Goal: Information Seeking & Learning: Learn about a topic

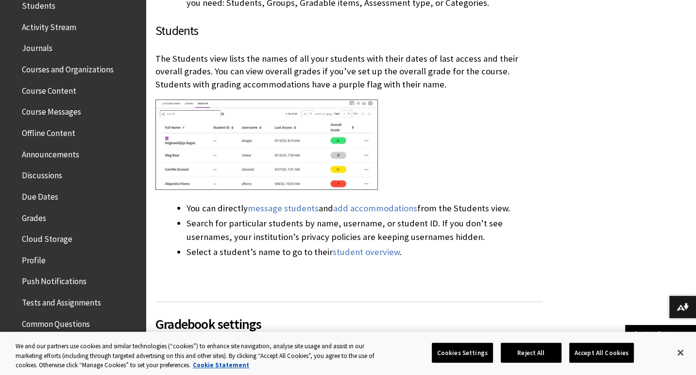
scroll to position [292, 0]
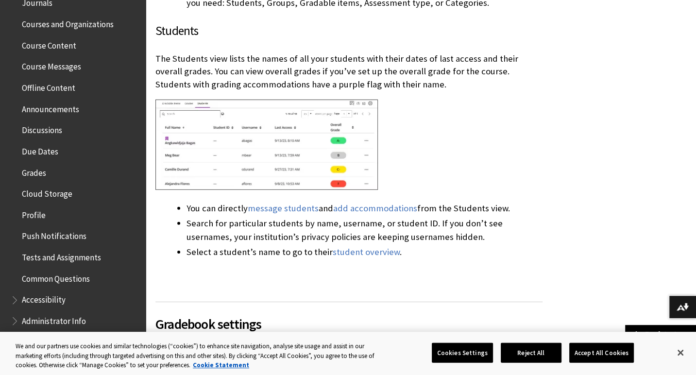
click at [38, 170] on span "Grades" at bounding box center [34, 171] width 24 height 13
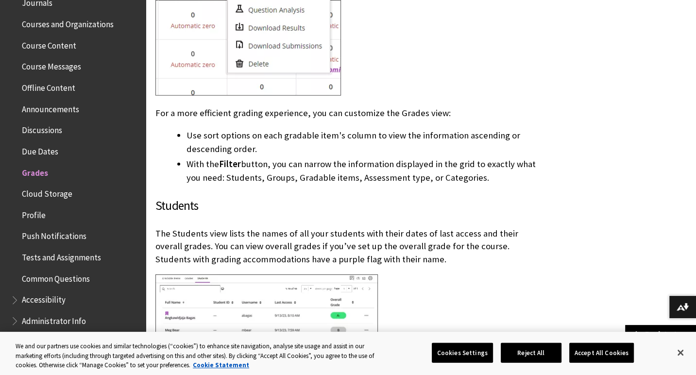
scroll to position [2041, 0]
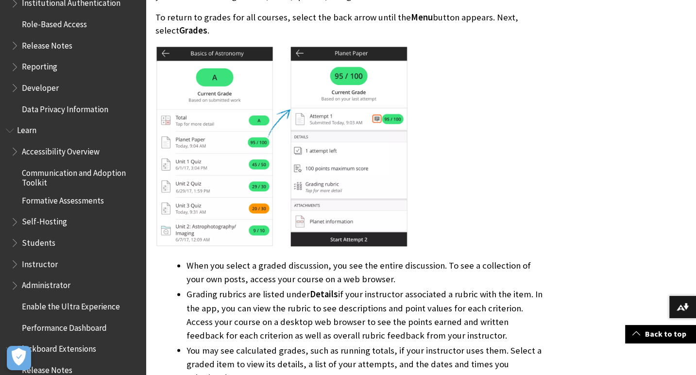
scroll to position [732, 0]
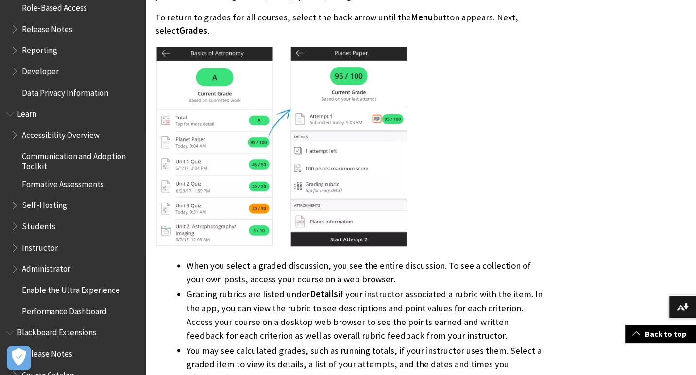
click at [5, 249] on div "All Products Playlists Playlists Ally Ally for LMS Ally for Websites Ally Ally …" at bounding box center [73, 187] width 146 height 375
click at [14, 245] on span "Book outline for Blackboard Learn Help" at bounding box center [16, 246] width 10 height 12
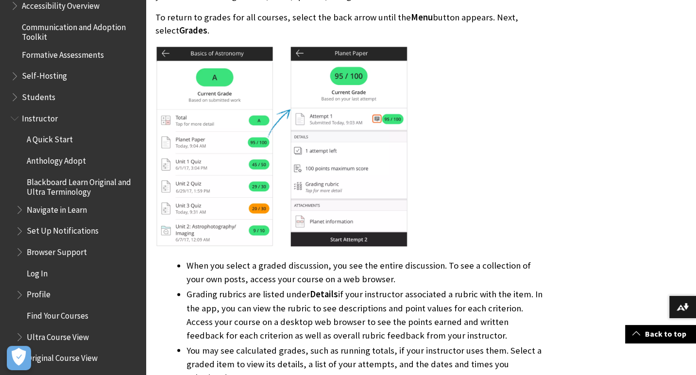
scroll to position [878, 0]
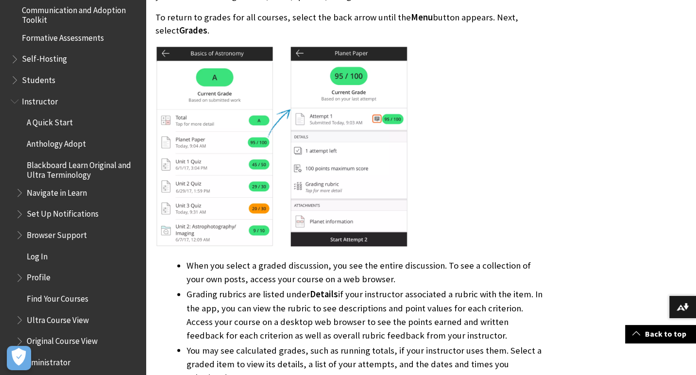
click at [18, 212] on span "Book outline for Blackboard Learn Help" at bounding box center [21, 212] width 10 height 12
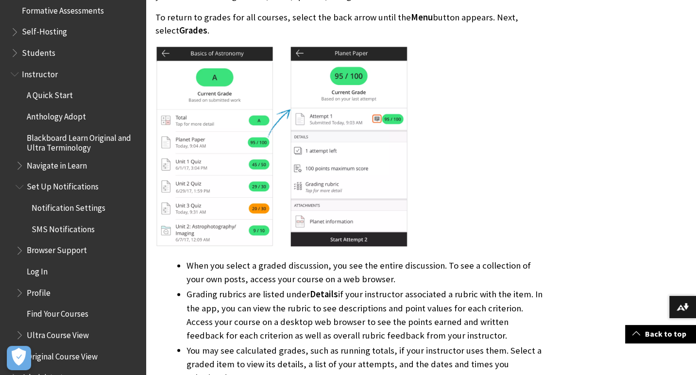
scroll to position [1024, 0]
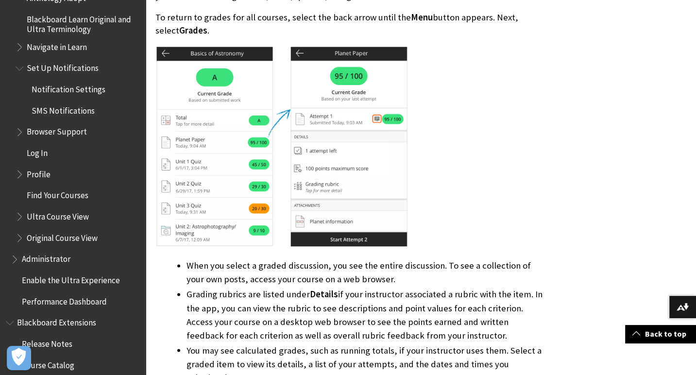
click at [51, 86] on span "Notification Settings" at bounding box center [69, 87] width 74 height 13
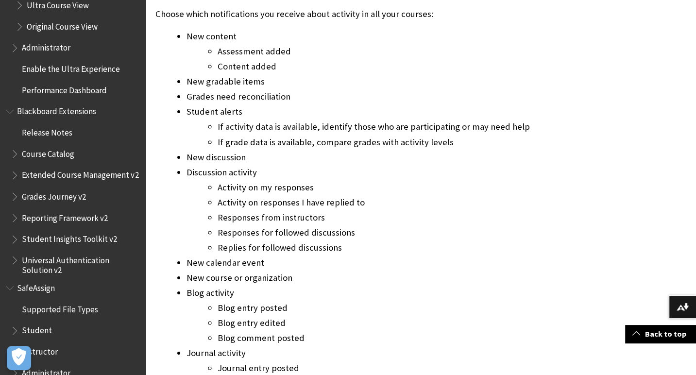
scroll to position [1236, 0]
click at [65, 201] on span "Grades Journey v2" at bounding box center [54, 194] width 64 height 13
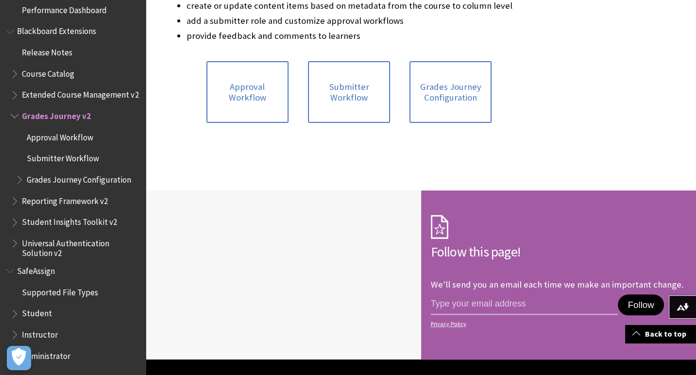
scroll to position [583, 0]
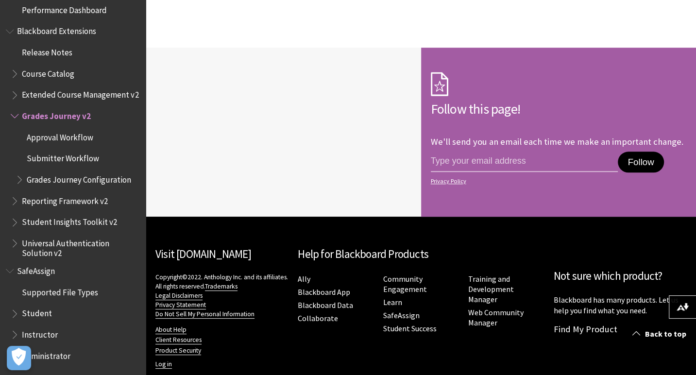
click at [51, 68] on span "Course Catalog" at bounding box center [48, 72] width 52 height 13
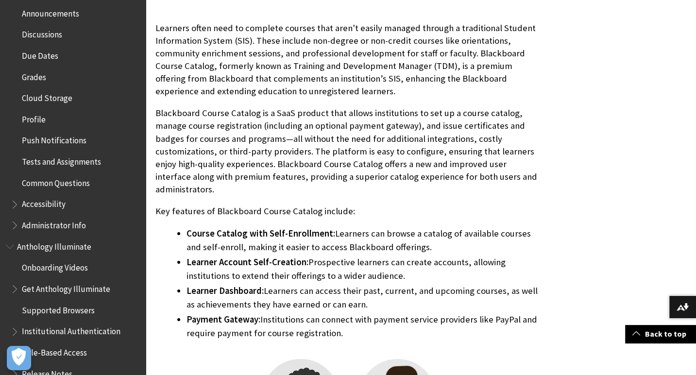
scroll to position [387, 0]
click at [85, 162] on span "Tests and Assignments" at bounding box center [61, 160] width 79 height 13
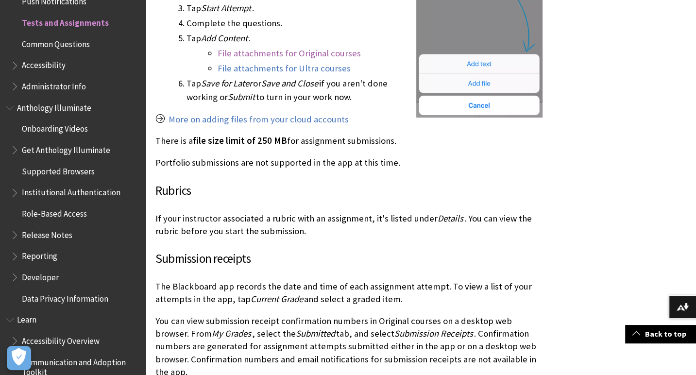
scroll to position [631, 0]
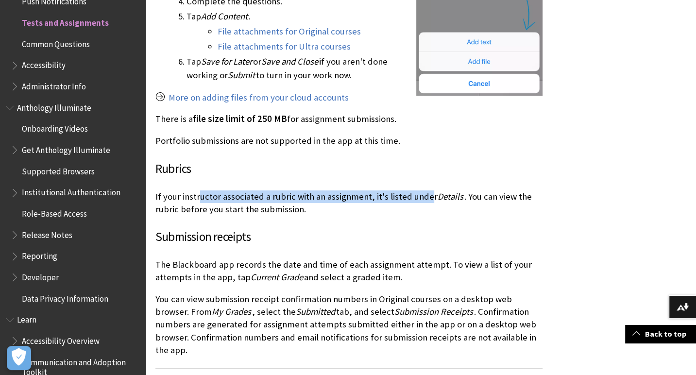
drag, startPoint x: 198, startPoint y: 168, endPoint x: 425, endPoint y: 166, distance: 226.9
click at [425, 190] on p "If your instructor associated a rubric with an assignment, it's listed under De…" at bounding box center [348, 202] width 387 height 25
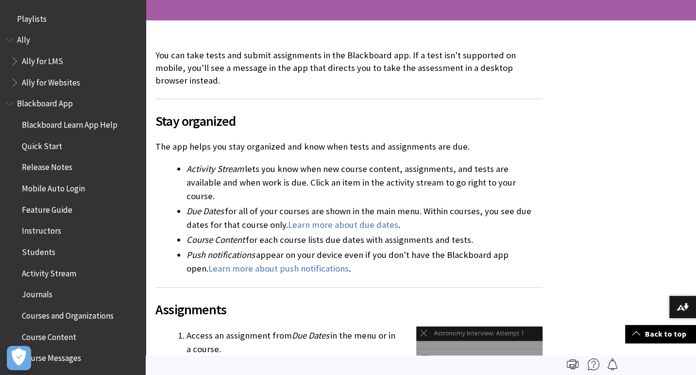
scroll to position [0, 0]
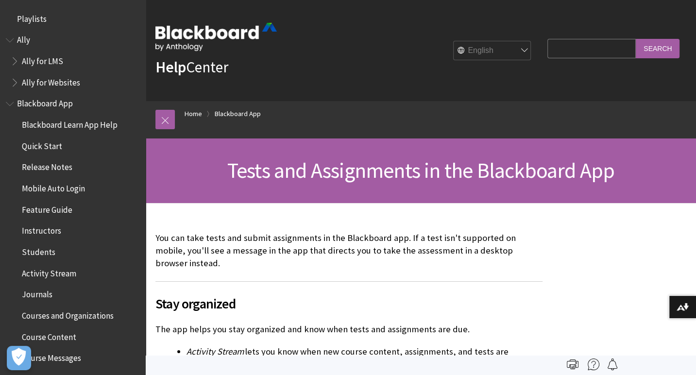
click at [595, 49] on input "Search Query" at bounding box center [592, 48] width 88 height 19
type input "rubric"
click at [636, 39] on input "Search" at bounding box center [658, 48] width 44 height 19
click at [645, 53] on input "Search" at bounding box center [658, 48] width 44 height 19
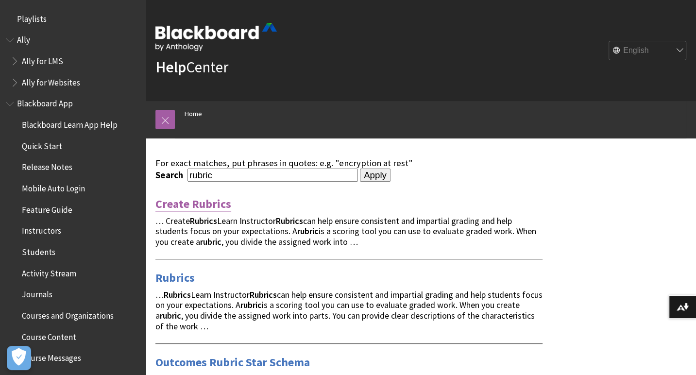
click at [195, 204] on link "Create Rubrics" at bounding box center [193, 204] width 76 height 16
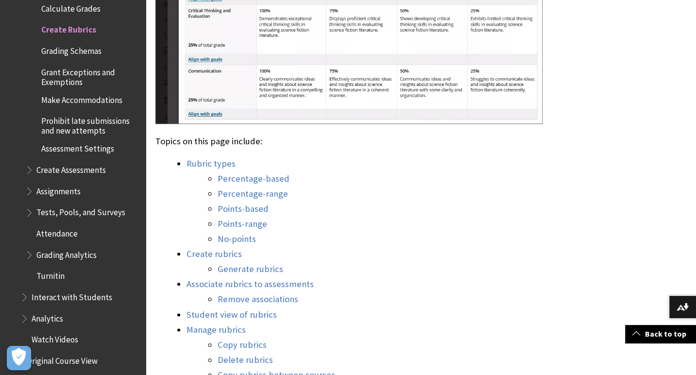
scroll to position [777, 0]
click at [191, 251] on link "Create rubrics" at bounding box center [214, 254] width 55 height 12
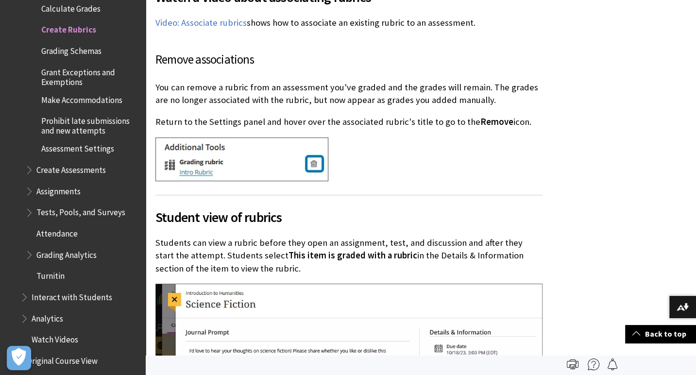
scroll to position [5696, 0]
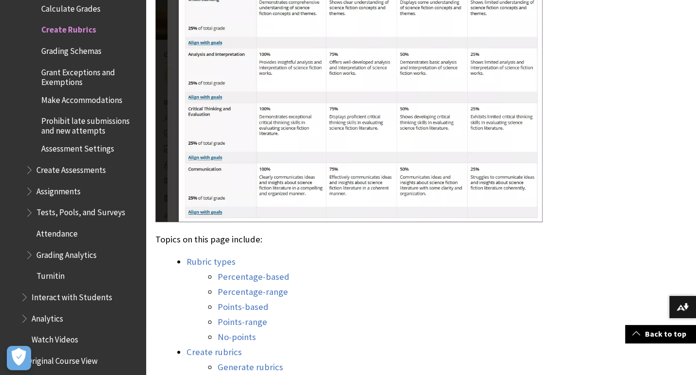
scroll to position [874, 0]
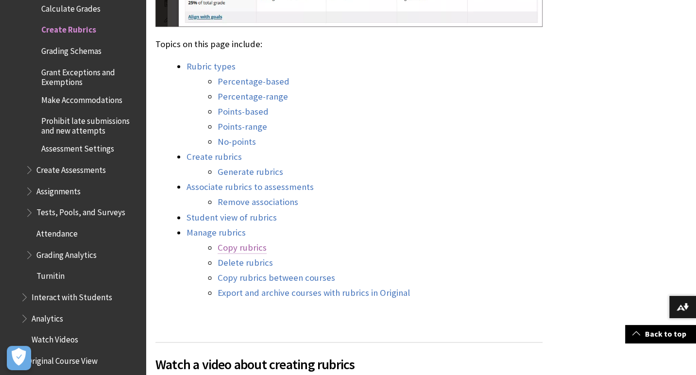
click at [236, 247] on link "Copy rubrics" at bounding box center [242, 248] width 49 height 12
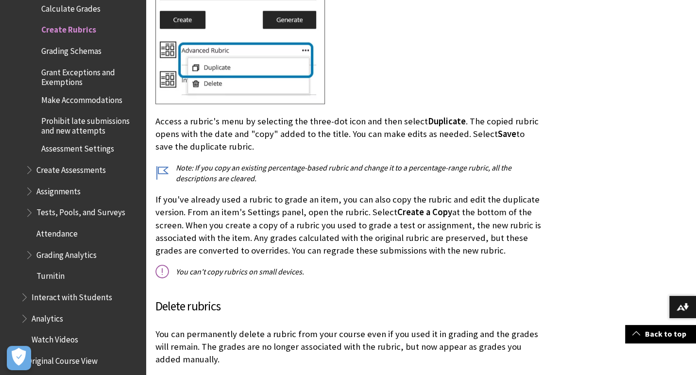
scroll to position [6939, 0]
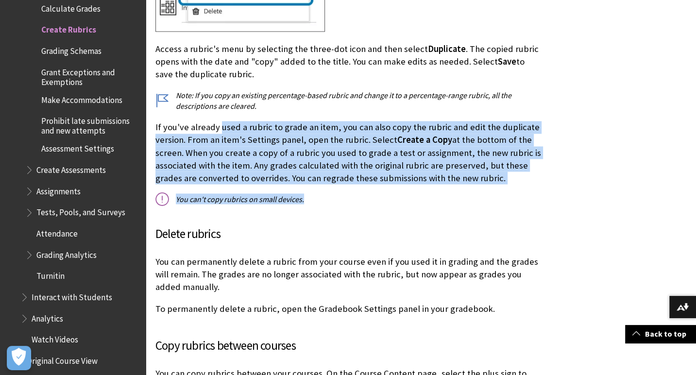
drag, startPoint x: 221, startPoint y: 76, endPoint x: 308, endPoint y: 157, distance: 119.0
click at [308, 157] on div "Copy rubric After you use a rubric for grading, you can't edit it, but you can …" at bounding box center [348, 4] width 387 height 401
click at [308, 193] on p "You can't copy rubrics on small devices." at bounding box center [348, 198] width 387 height 11
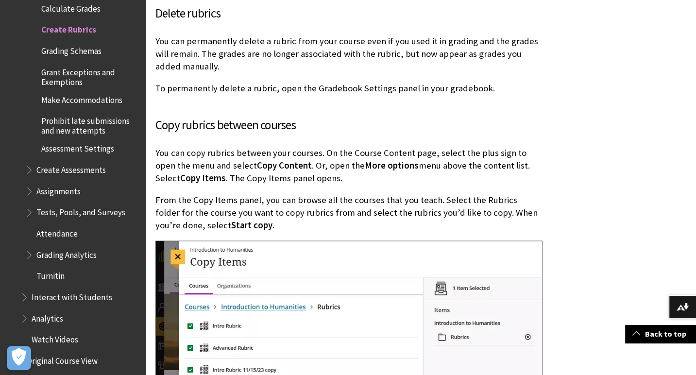
scroll to position [7182, 0]
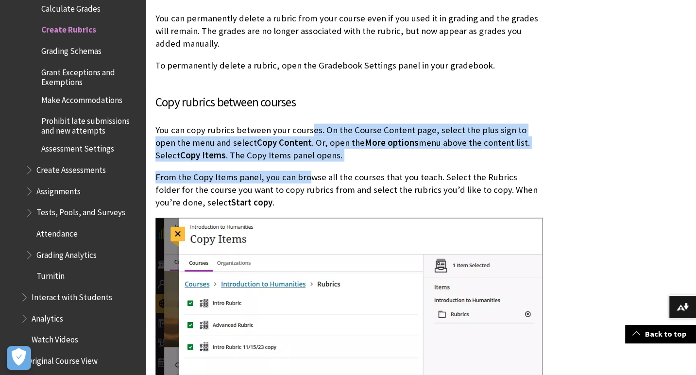
drag, startPoint x: 309, startPoint y: 87, endPoint x: 307, endPoint y: 120, distance: 32.2
click at [307, 120] on div "Copy rubrics between courses You can copy rubrics between your courses. On the …" at bounding box center [348, 271] width 387 height 357
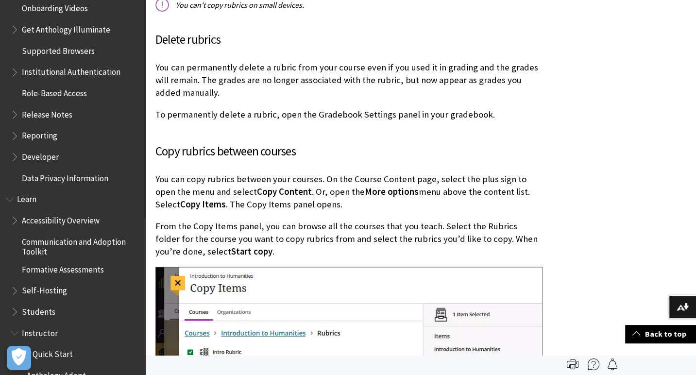
scroll to position [598, 0]
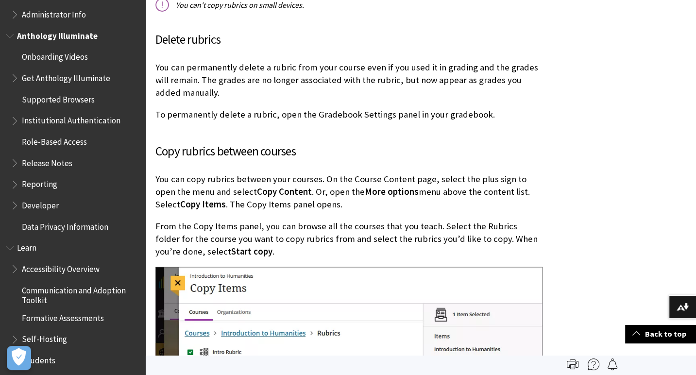
click at [60, 168] on span "Release Notes" at bounding box center [75, 163] width 129 height 17
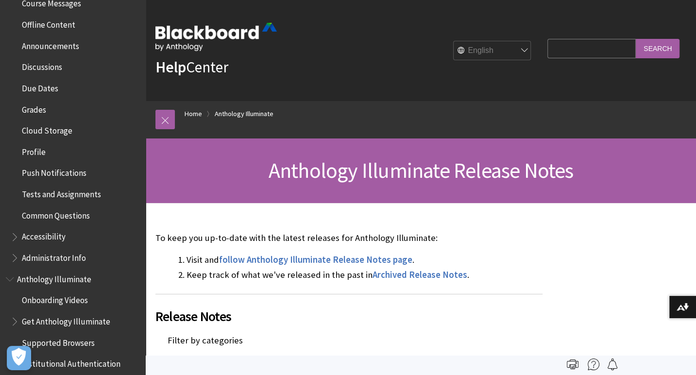
scroll to position [350, 0]
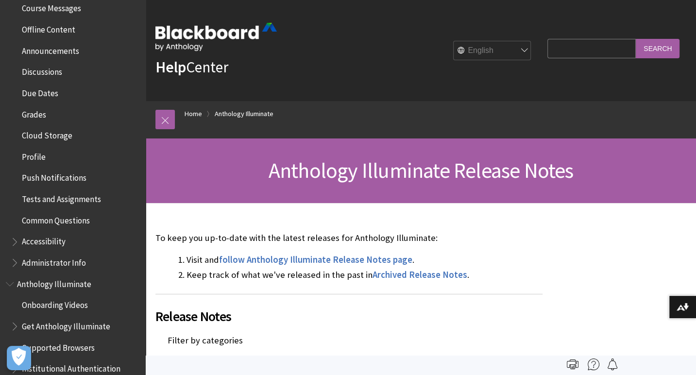
click at [63, 53] on span "Announcements" at bounding box center [50, 49] width 57 height 13
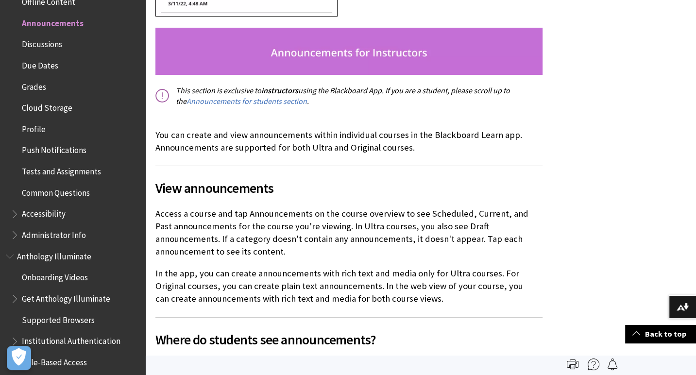
scroll to position [1506, 0]
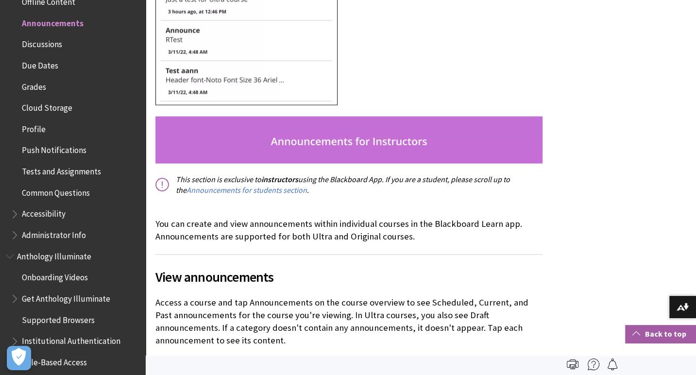
click at [637, 331] on span at bounding box center [637, 333] width 8 height 8
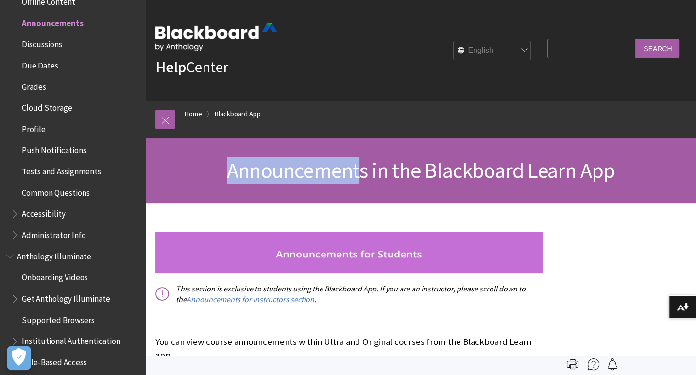
drag, startPoint x: 238, startPoint y: 169, endPoint x: 361, endPoint y: 175, distance: 123.6
click at [361, 175] on span "Announcements in the Blackboard Learn App" at bounding box center [421, 170] width 388 height 27
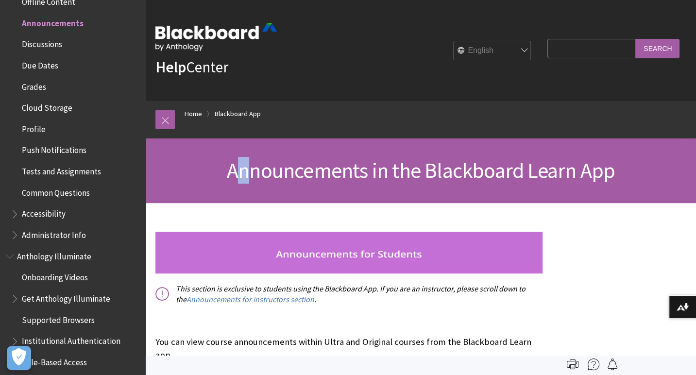
drag, startPoint x: 236, startPoint y: 169, endPoint x: 245, endPoint y: 167, distance: 9.3
click at [245, 167] on span "Announcements in the Blackboard Learn App" at bounding box center [421, 170] width 388 height 27
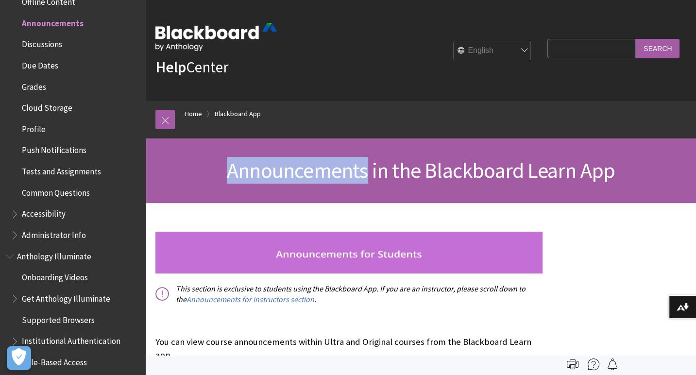
drag, startPoint x: 228, startPoint y: 166, endPoint x: 369, endPoint y: 166, distance: 140.4
click at [369, 166] on span "Announcements in the Blackboard Learn App" at bounding box center [421, 170] width 388 height 27
copy span "Announcements"
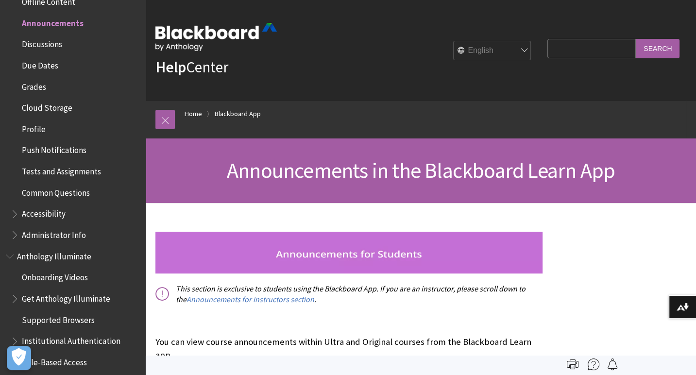
click at [555, 45] on input "Search Query" at bounding box center [592, 48] width 88 height 19
paste input "Announcements"
type input "Announcements"
click at [637, 47] on input "Search" at bounding box center [658, 48] width 44 height 19
click at [642, 49] on input "Search" at bounding box center [658, 48] width 44 height 19
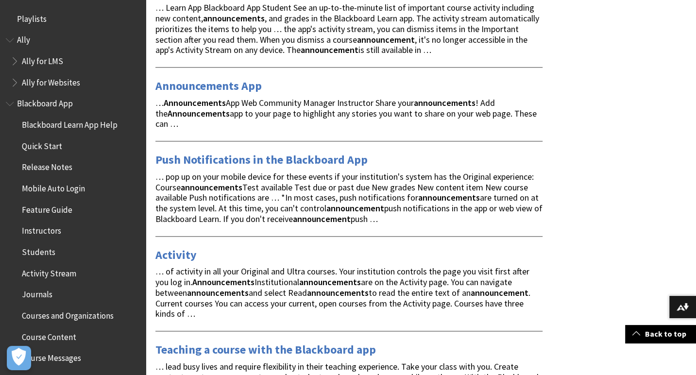
scroll to position [825, 0]
click at [188, 252] on link "Activity" at bounding box center [175, 255] width 41 height 16
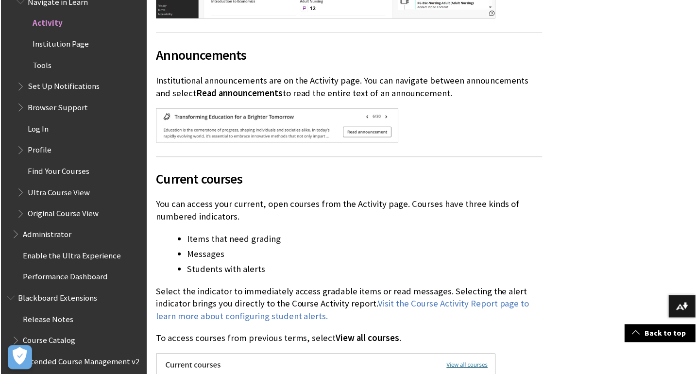
scroll to position [534, 0]
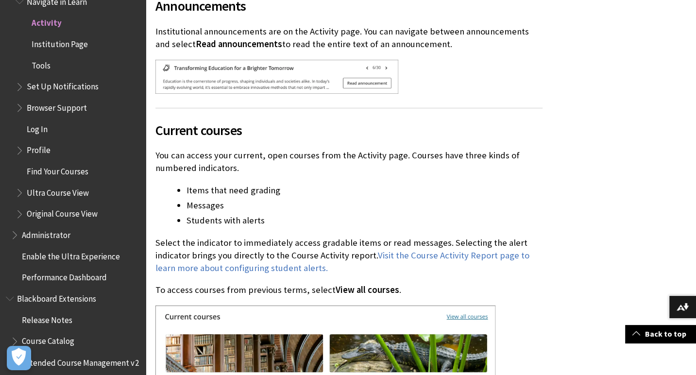
drag, startPoint x: 228, startPoint y: 155, endPoint x: 312, endPoint y: 173, distance: 86.3
click at [312, 173] on p "You can access your current, open courses from the Activity page. Courses have …" at bounding box center [348, 161] width 387 height 25
